Goal: Check status: Check status

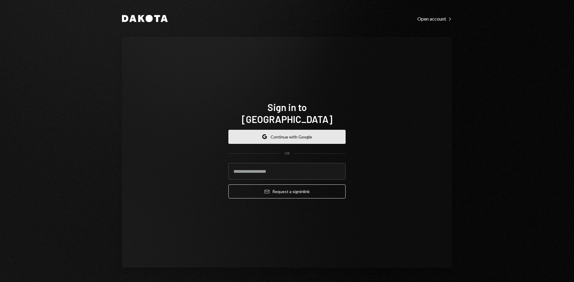
click at [258, 130] on button "Google Continue with Google" at bounding box center [286, 137] width 117 height 14
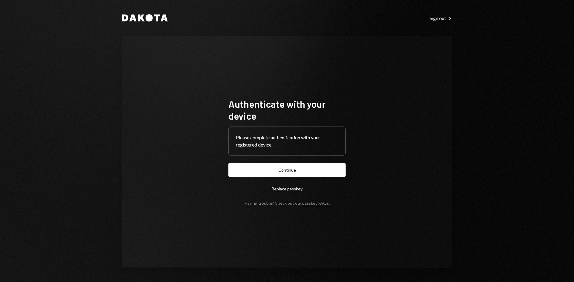
drag, startPoint x: 295, startPoint y: 175, endPoint x: 293, endPoint y: 167, distance: 8.3
click at [293, 167] on button "Continue" at bounding box center [286, 170] width 117 height 14
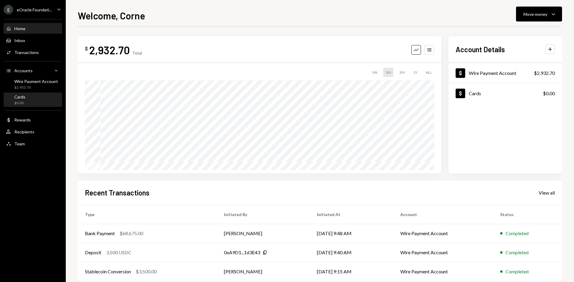
click at [30, 100] on div "Cards $0.00" at bounding box center [33, 99] width 54 height 11
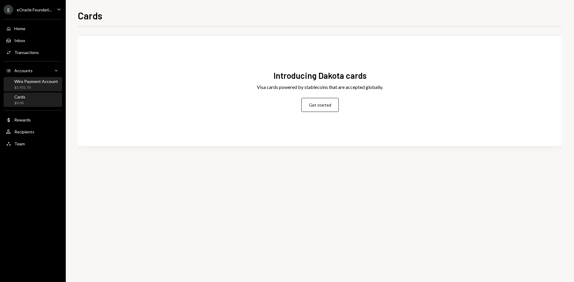
click at [21, 85] on div "Wire Payment Account $2,932.70" at bounding box center [36, 84] width 44 height 11
